Goal: Find specific fact: Find specific fact

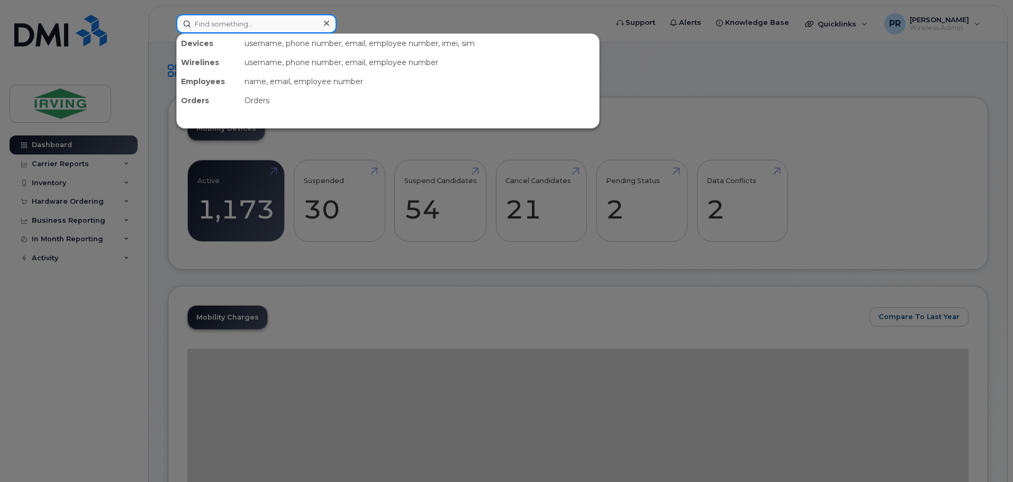
click at [247, 23] on input at bounding box center [256, 23] width 160 height 19
paste input "9027744736"
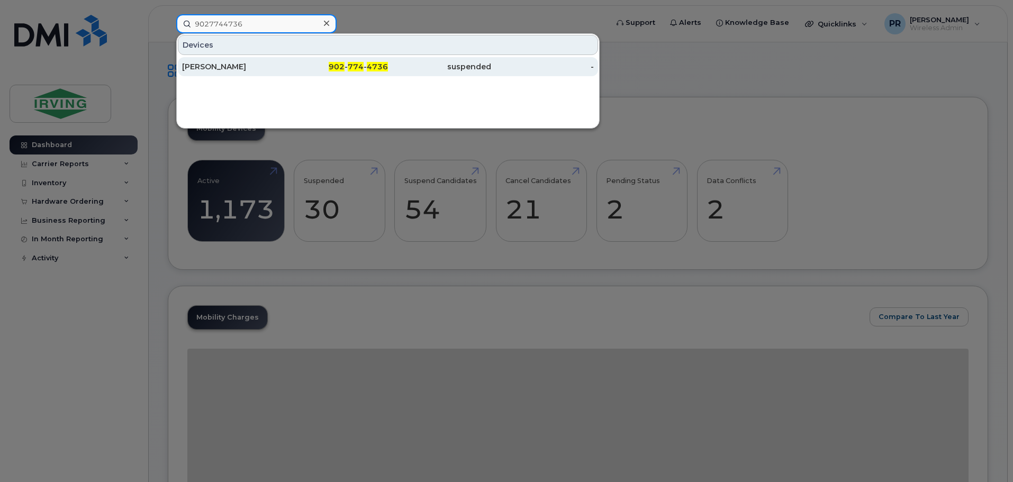
type input "9027744736"
click at [222, 69] on div "[PERSON_NAME]" at bounding box center [233, 66] width 103 height 11
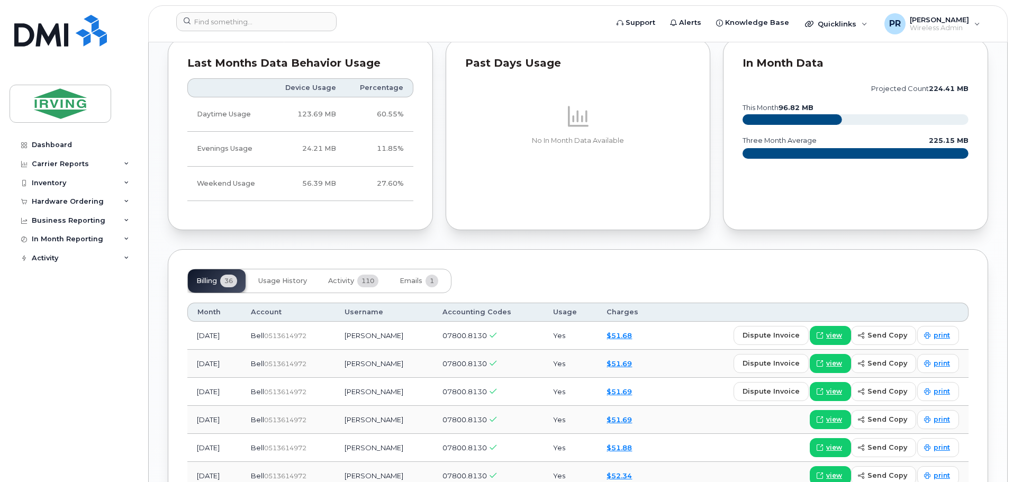
scroll to position [1006, 0]
click at [420, 280] on span "Emails" at bounding box center [411, 280] width 23 height 8
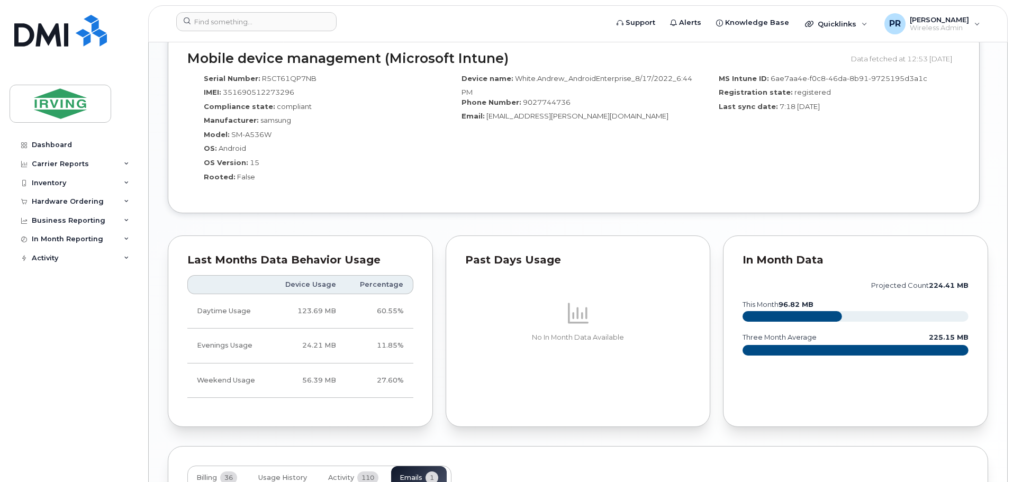
scroll to position [946, 0]
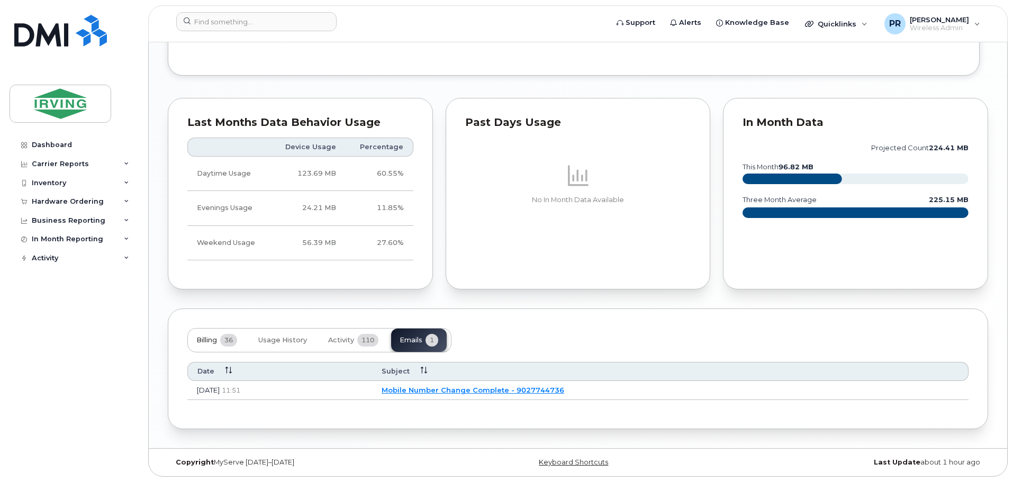
click at [217, 340] on span "Billing" at bounding box center [206, 340] width 21 height 8
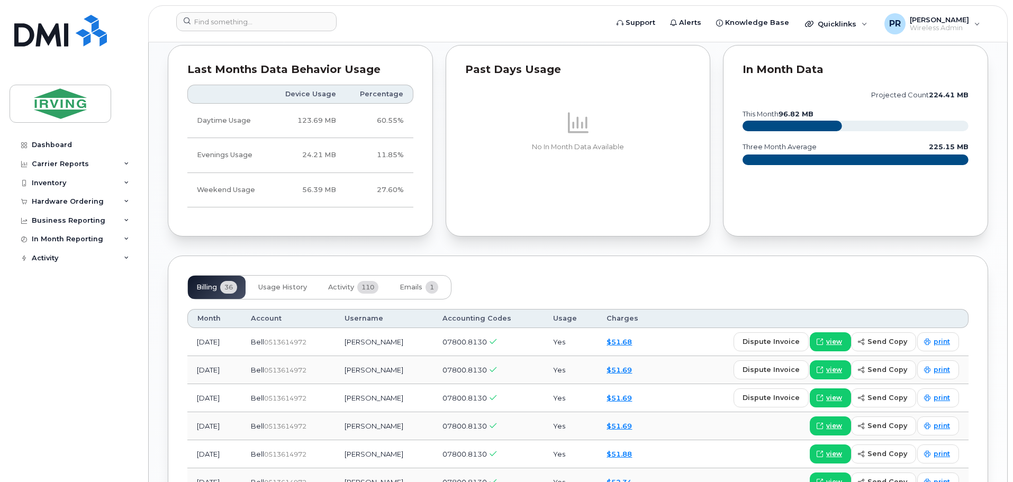
scroll to position [1052, 0]
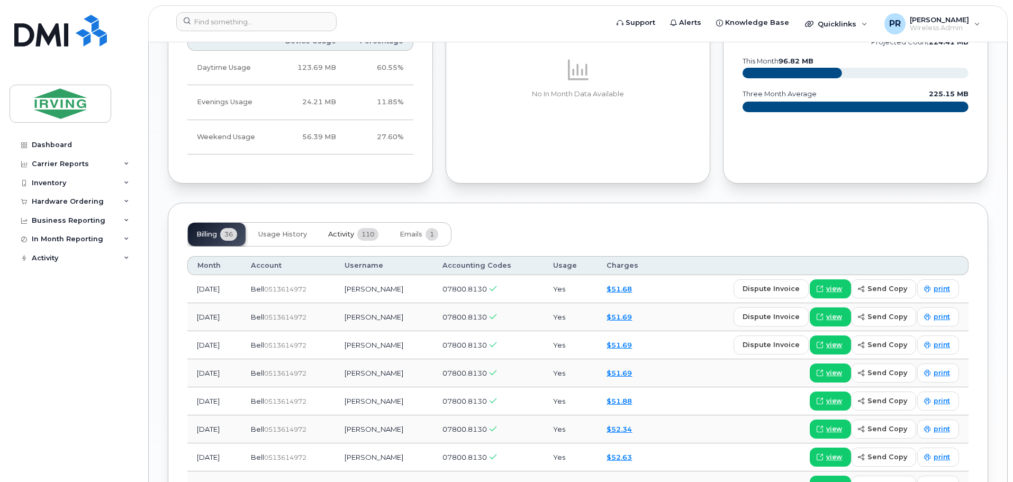
click at [344, 236] on span "Activity" at bounding box center [341, 234] width 26 height 8
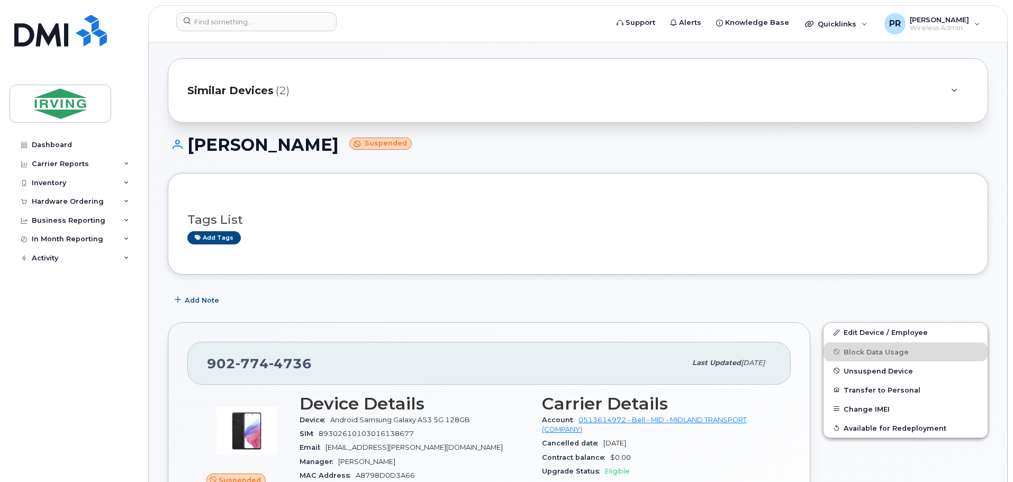
scroll to position [0, 0]
